Goal: Information Seeking & Learning: Learn about a topic

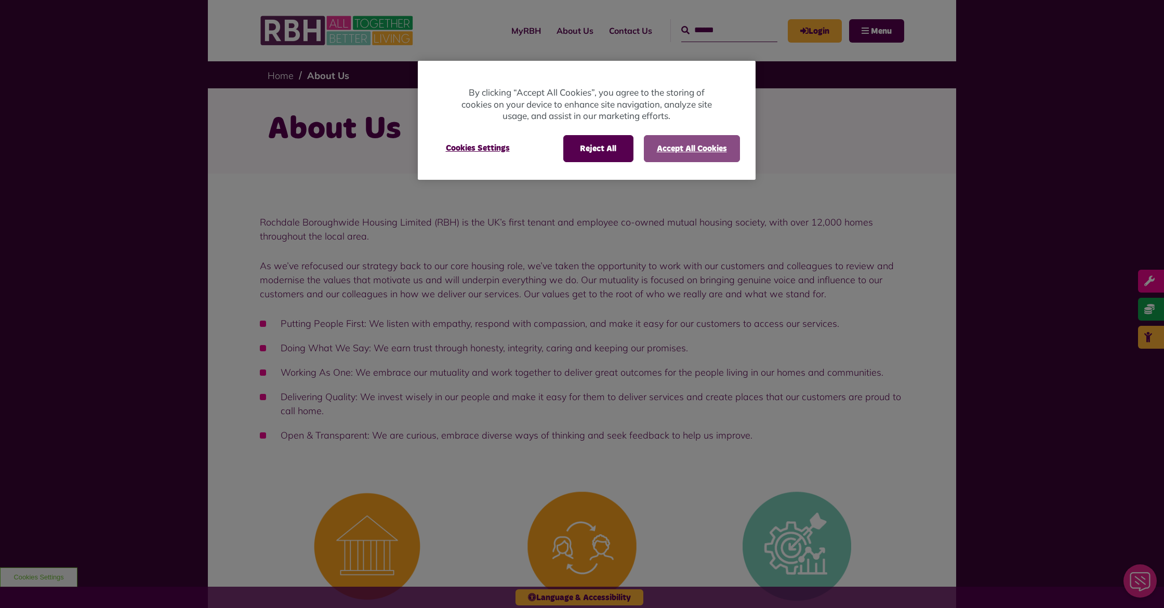
click at [700, 145] on button "Accept All Cookies" at bounding box center [692, 148] width 96 height 27
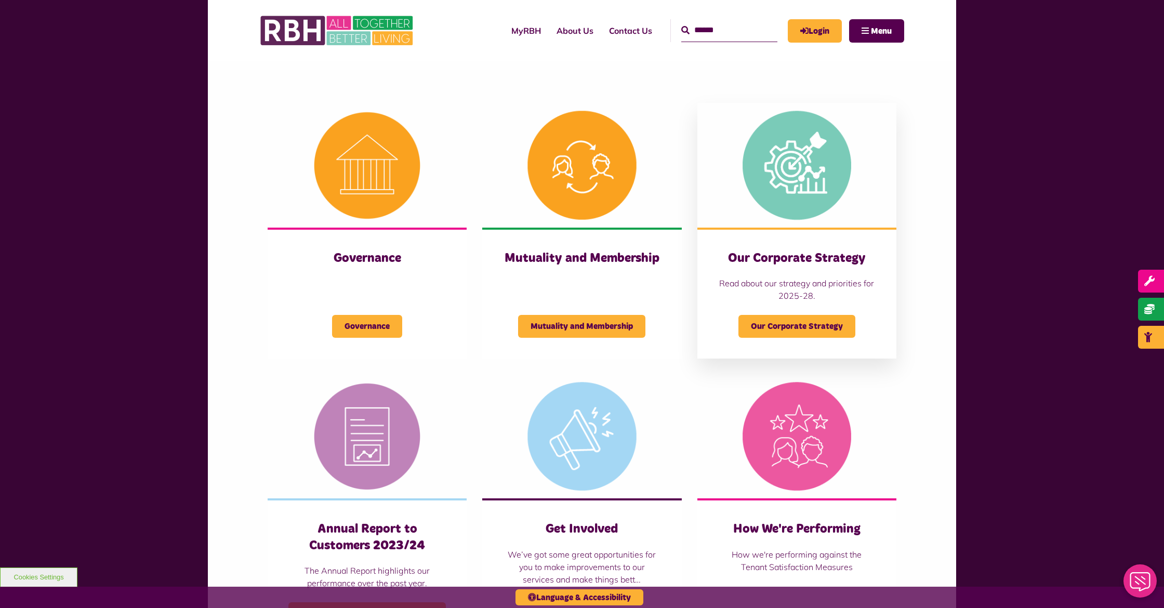
scroll to position [381, 0]
click at [777, 196] on img at bounding box center [796, 164] width 199 height 125
click at [377, 171] on img at bounding box center [367, 164] width 199 height 125
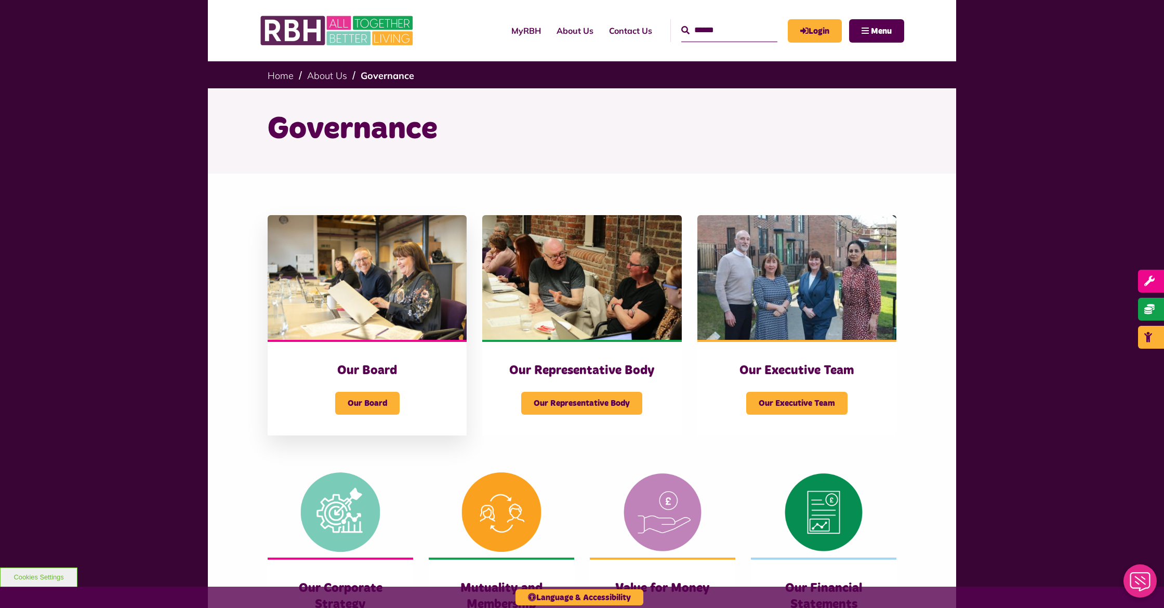
click at [369, 231] on img at bounding box center [367, 277] width 199 height 125
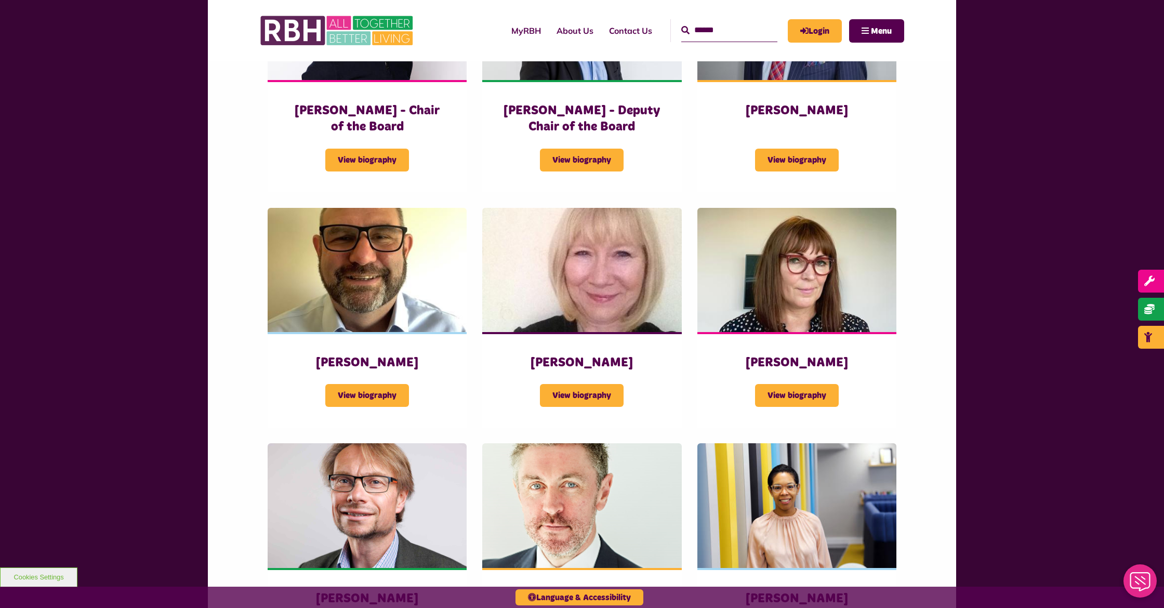
scroll to position [516, 0]
